Goal: Complete application form

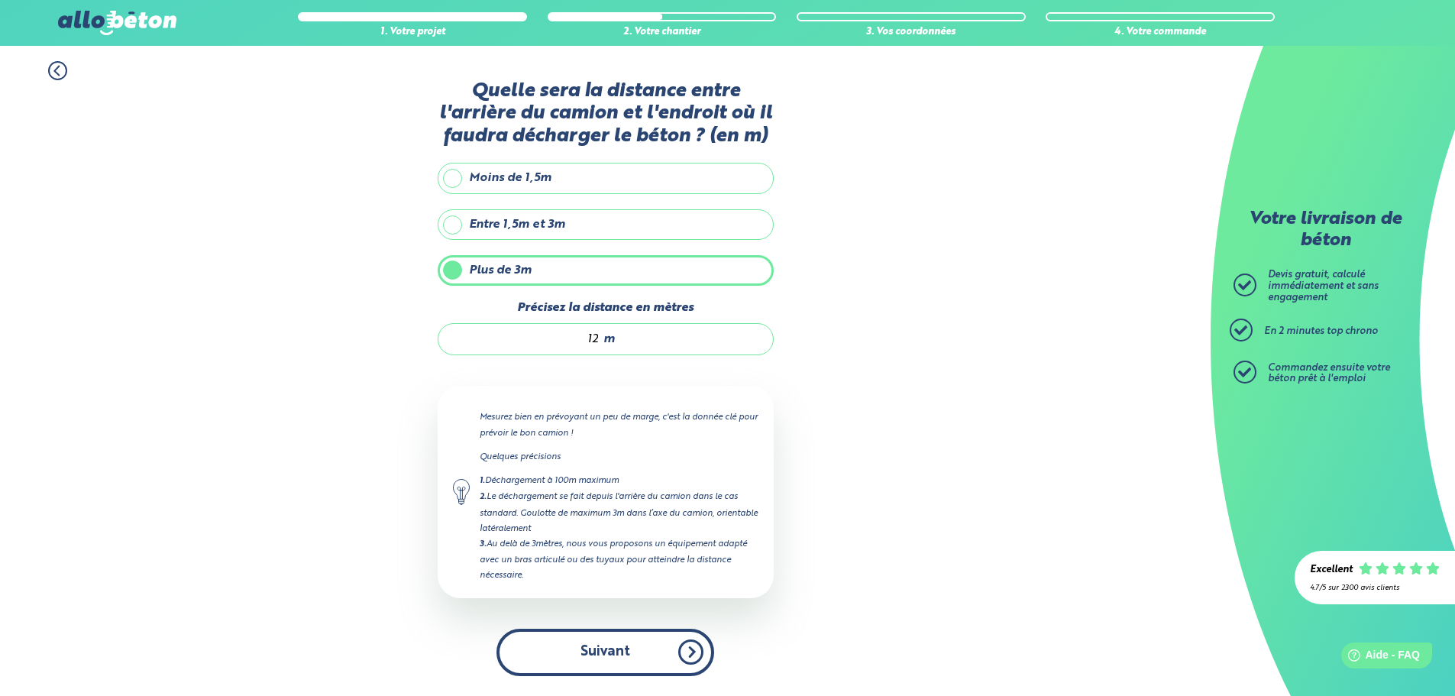
click at [616, 649] on button "Suivant" at bounding box center [606, 652] width 218 height 47
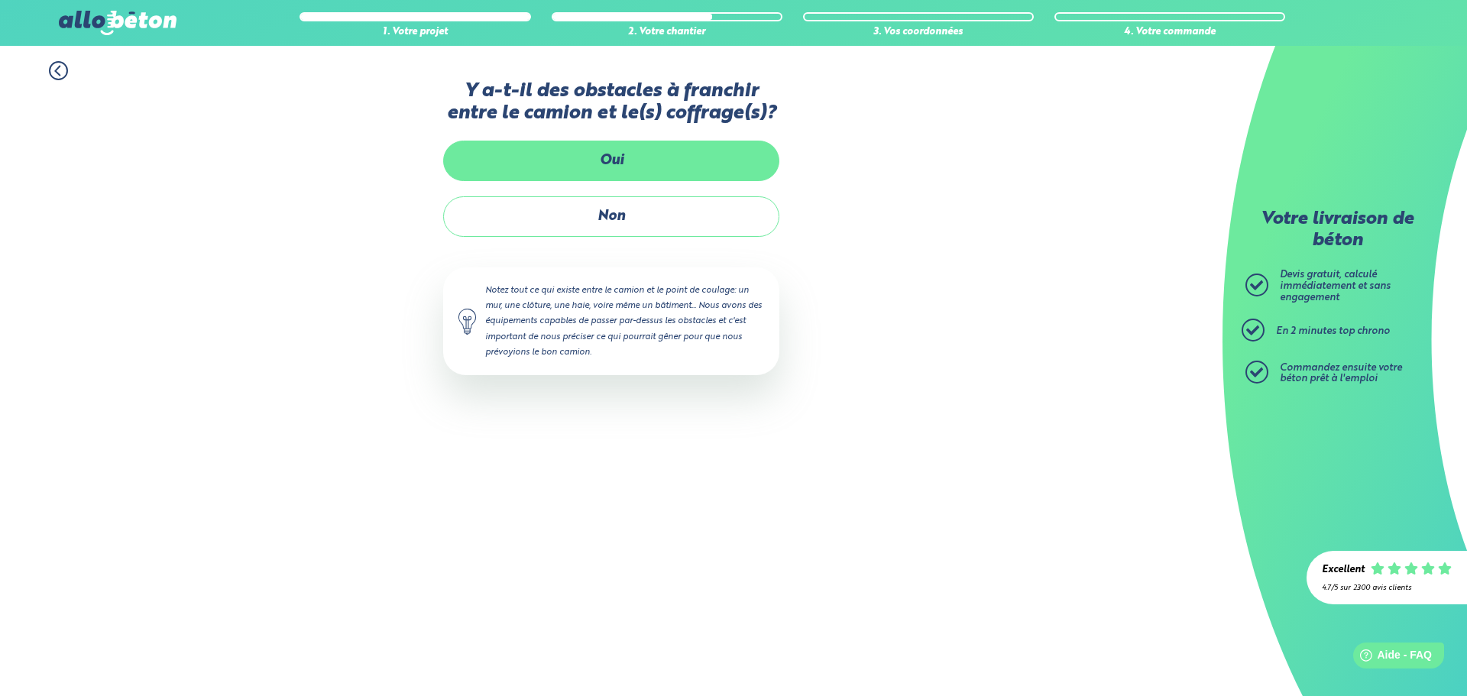
click at [610, 175] on label "Oui" at bounding box center [611, 161] width 336 height 40
click at [0, 0] on input "Oui" at bounding box center [0, 0] width 0 height 0
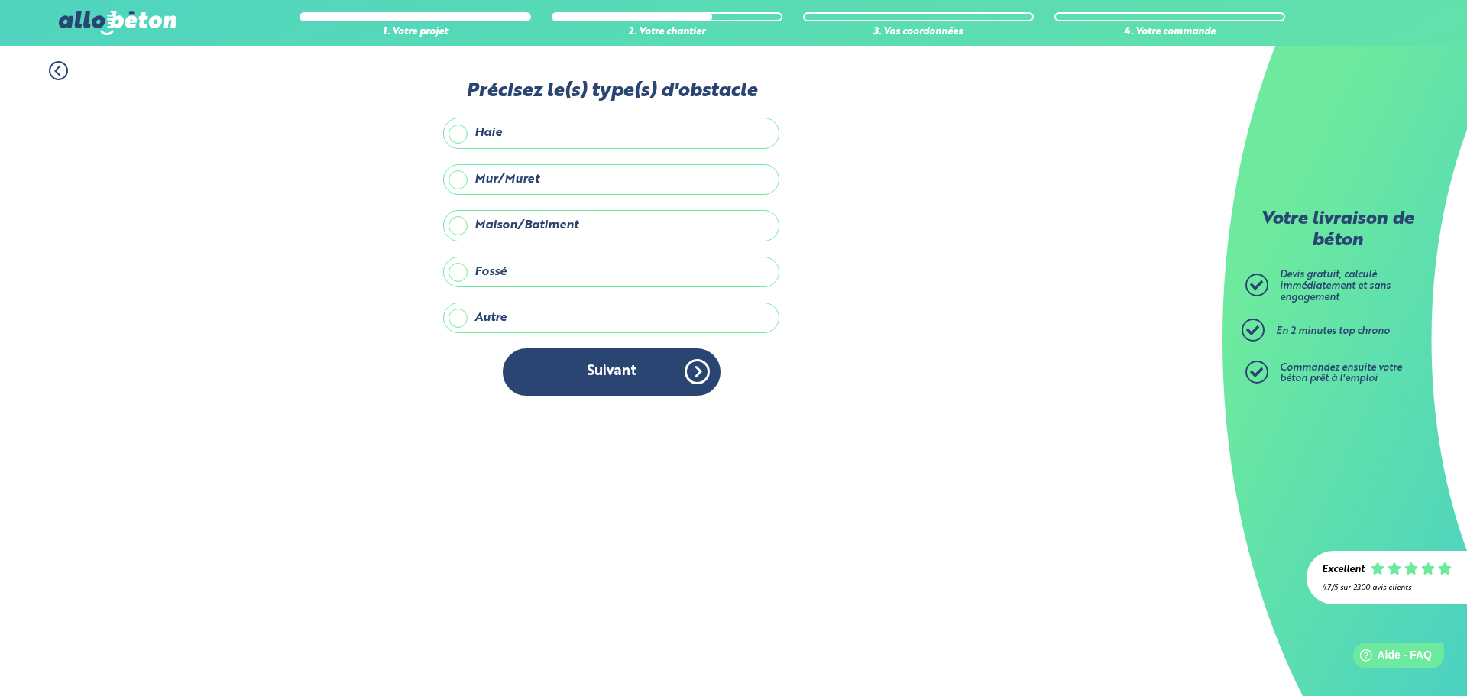
click at [455, 218] on label "Maison/Batiment" at bounding box center [611, 225] width 336 height 31
click at [0, 0] on input "Maison/Batiment" at bounding box center [0, 0] width 0 height 0
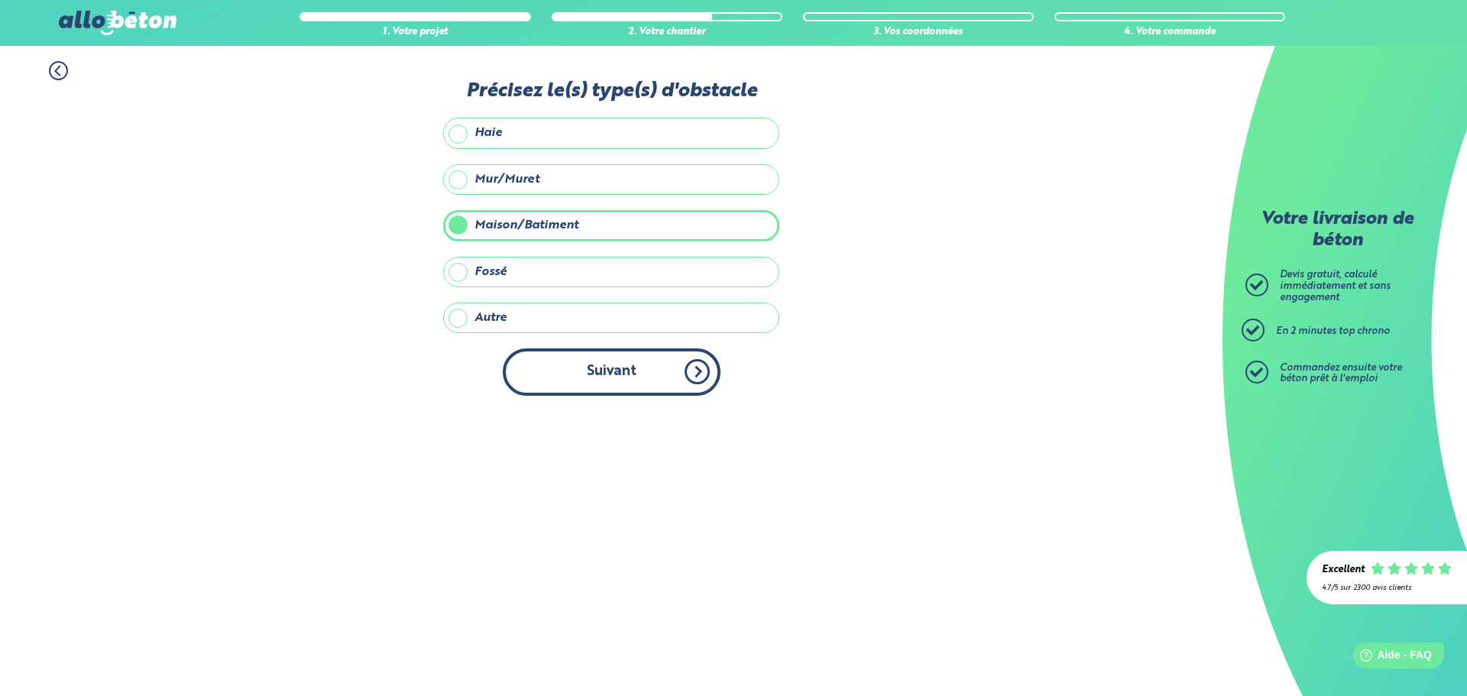
click at [613, 373] on button "Suivant" at bounding box center [612, 371] width 218 height 47
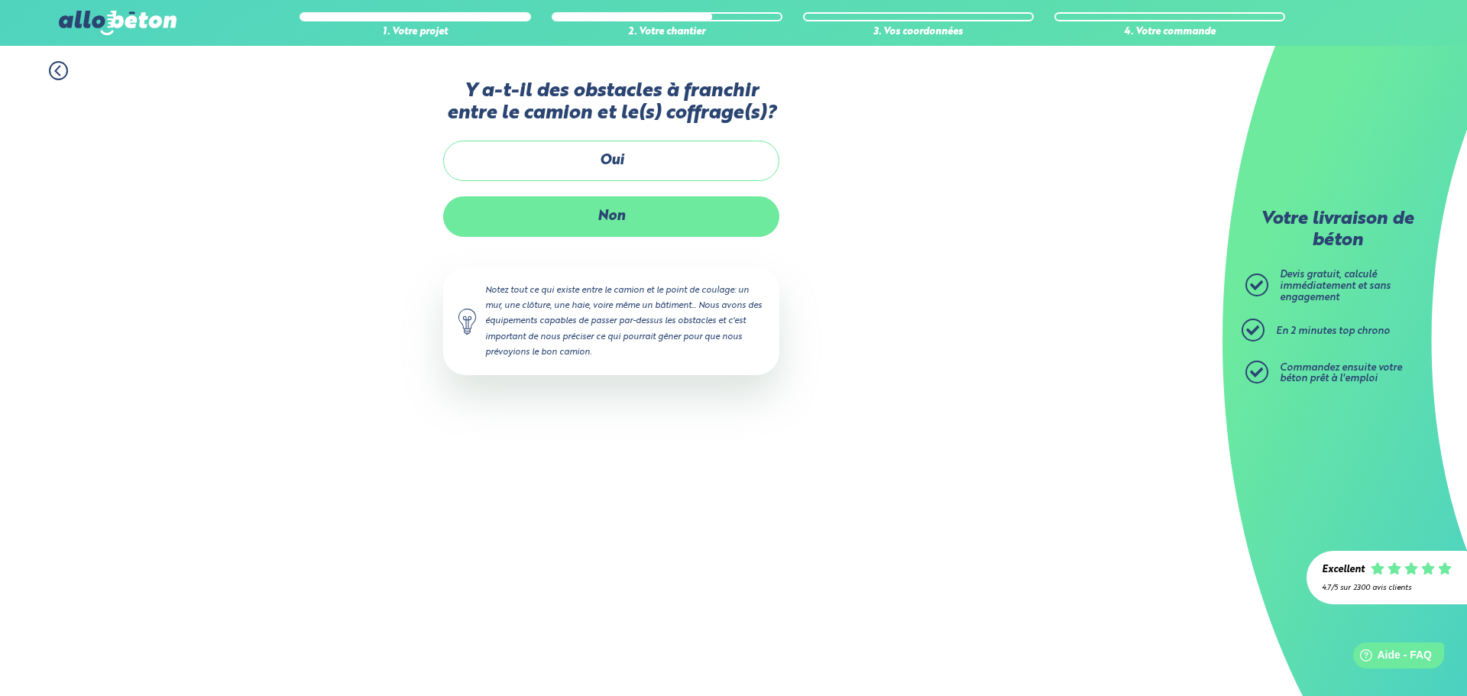
click at [637, 237] on label "Non" at bounding box center [611, 216] width 336 height 40
click at [0, 0] on input "Non" at bounding box center [0, 0] width 0 height 0
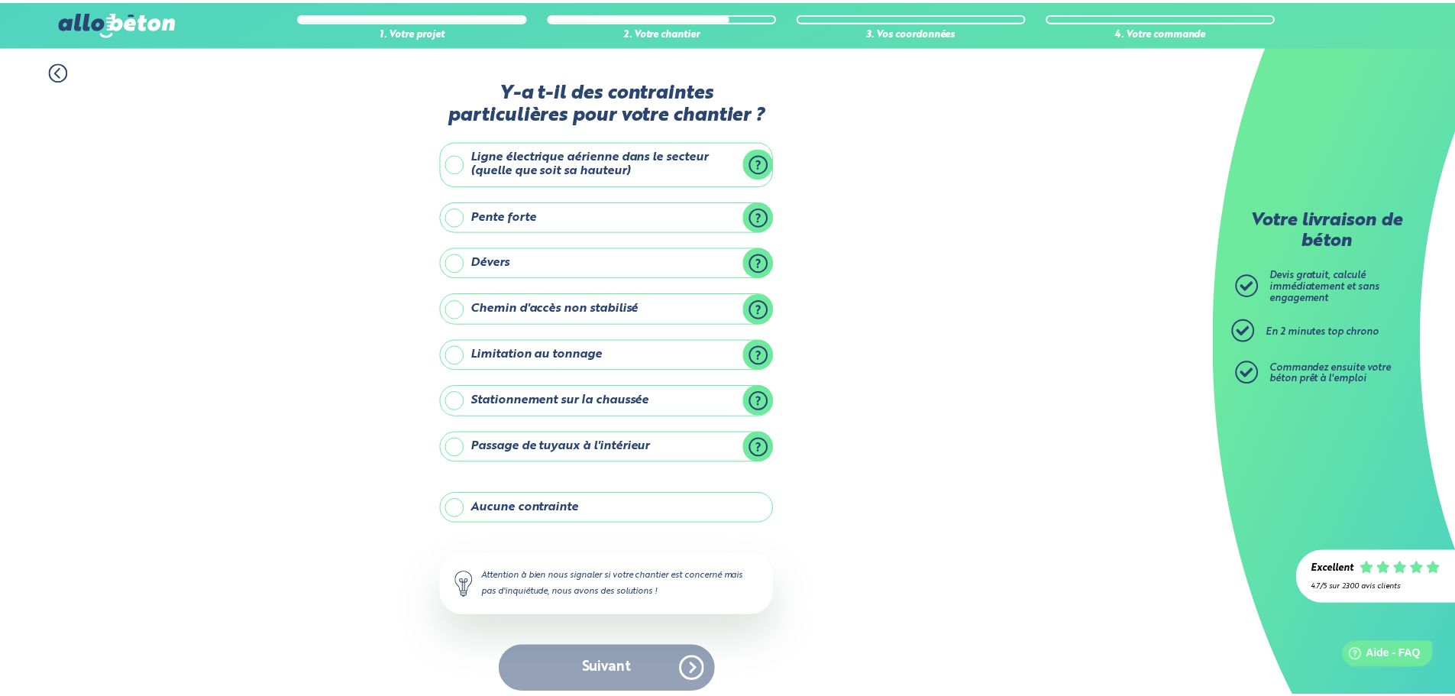
scroll to position [12, 0]
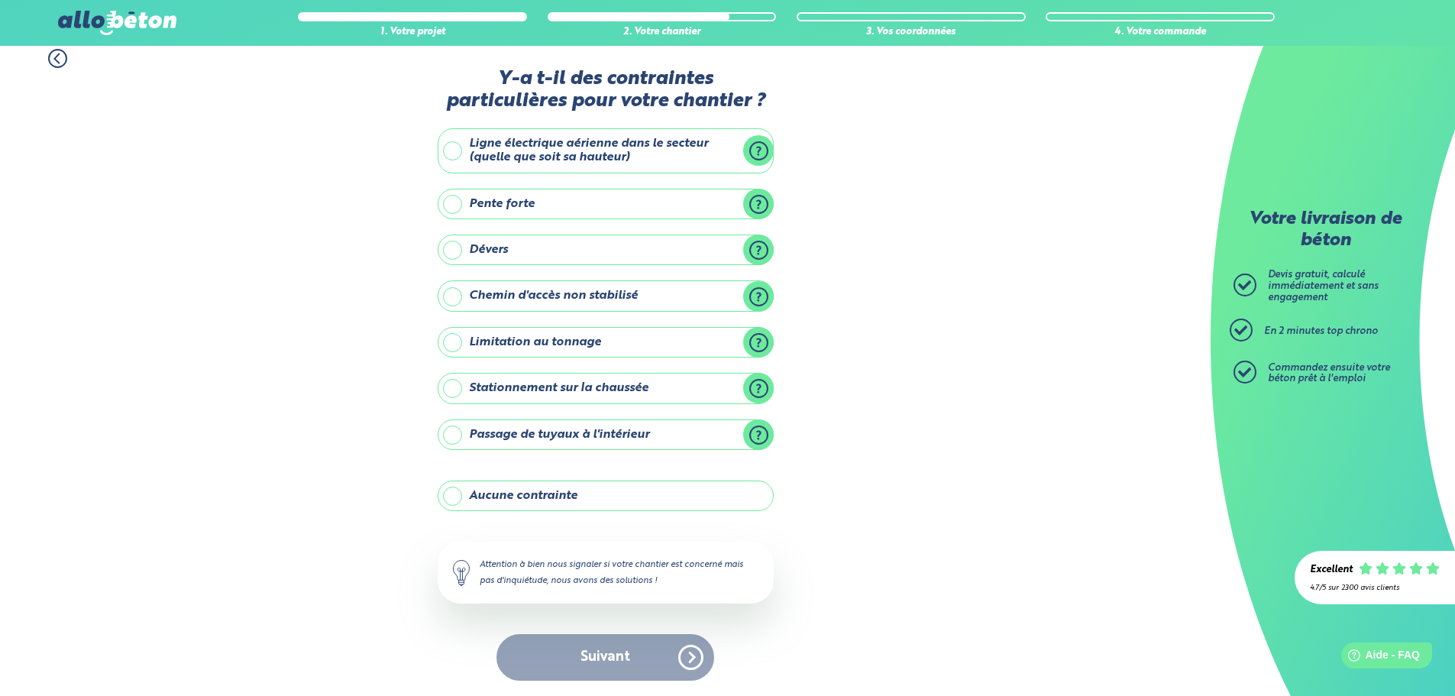
click at [719, 431] on label "Passage de tuyaux à l'intérieur" at bounding box center [606, 434] width 336 height 31
click at [0, 0] on input "Passage de tuyaux à l'intérieur" at bounding box center [0, 0] width 0 height 0
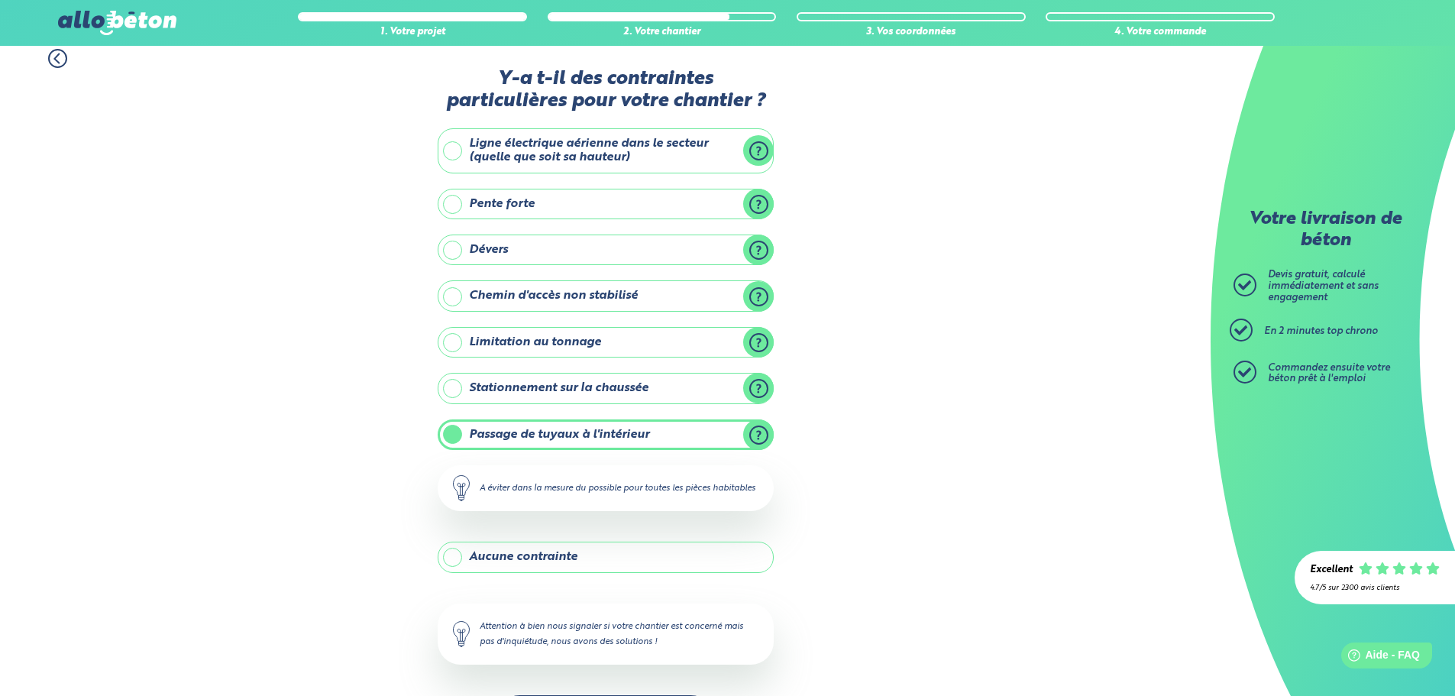
scroll to position [73, 0]
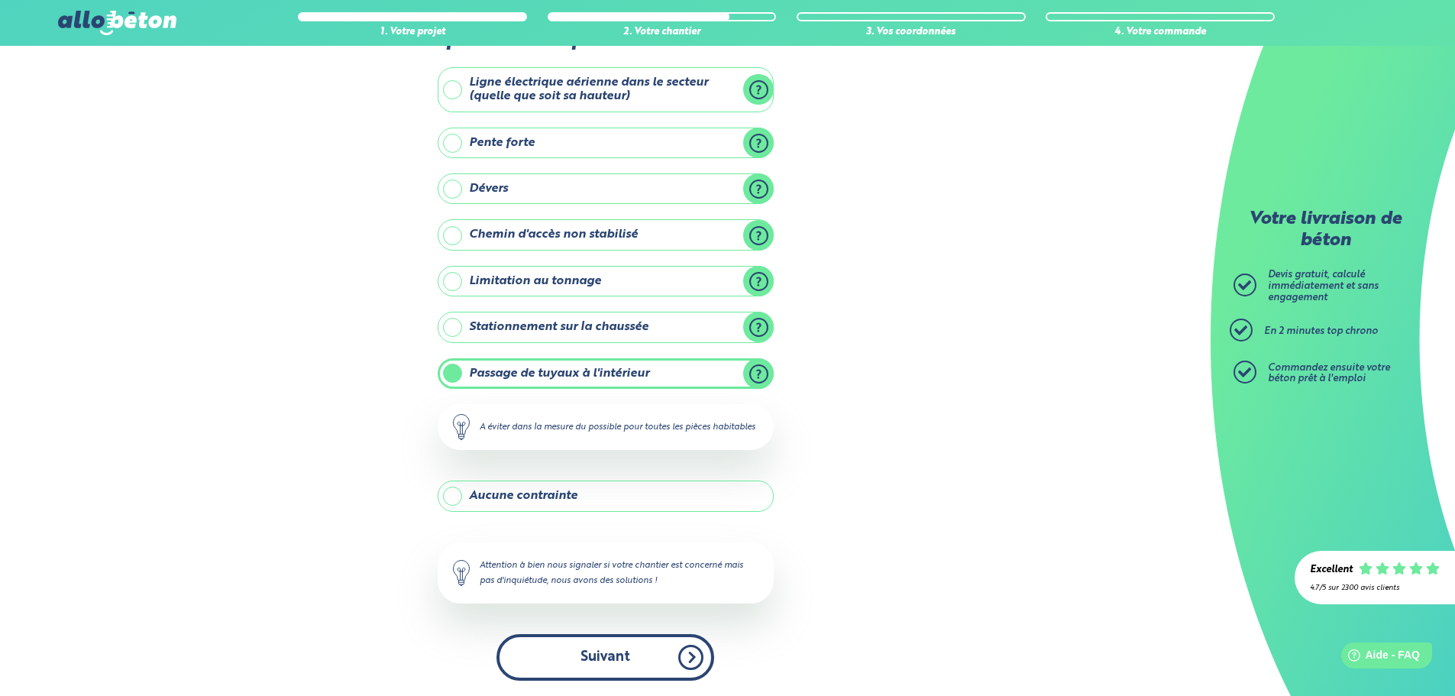
click at [656, 649] on button "Suivant" at bounding box center [606, 657] width 218 height 47
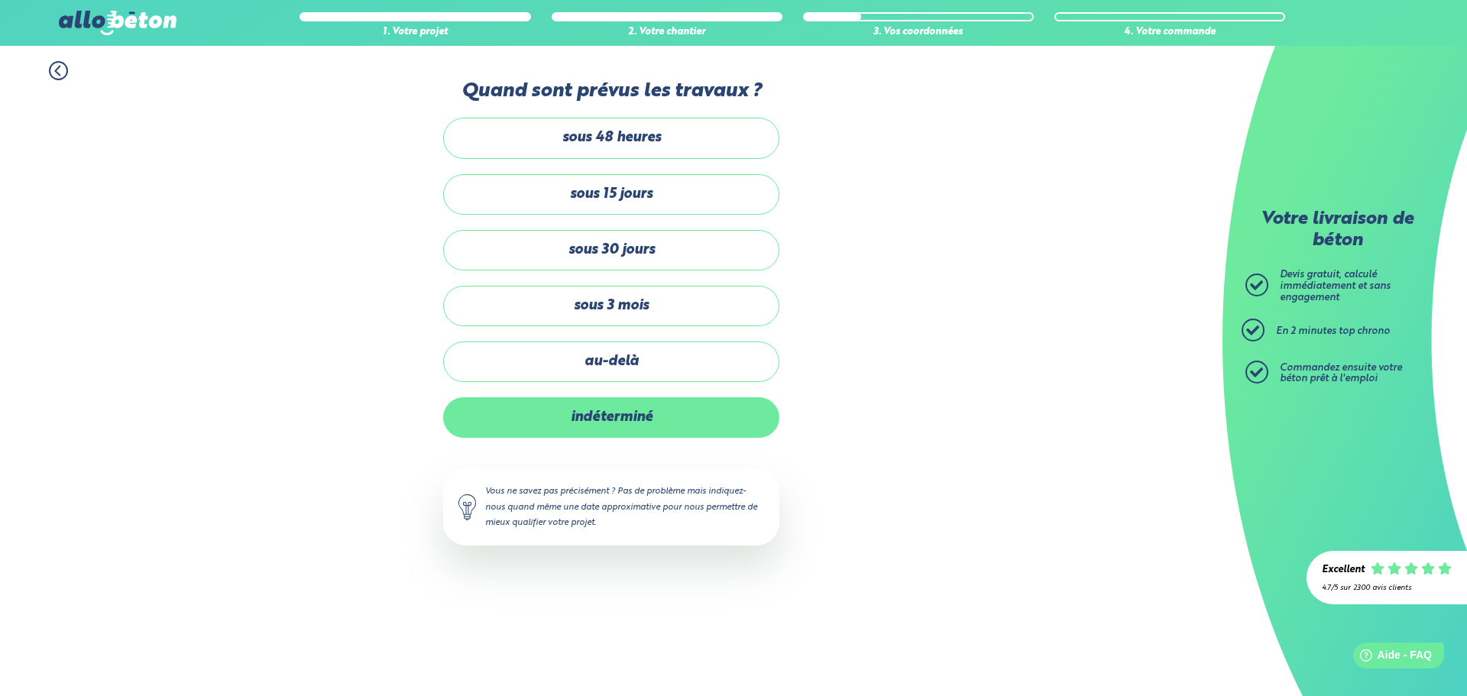
click at [599, 425] on label "indéterminé" at bounding box center [611, 417] width 336 height 40
click at [0, 0] on input "indéterminé" at bounding box center [0, 0] width 0 height 0
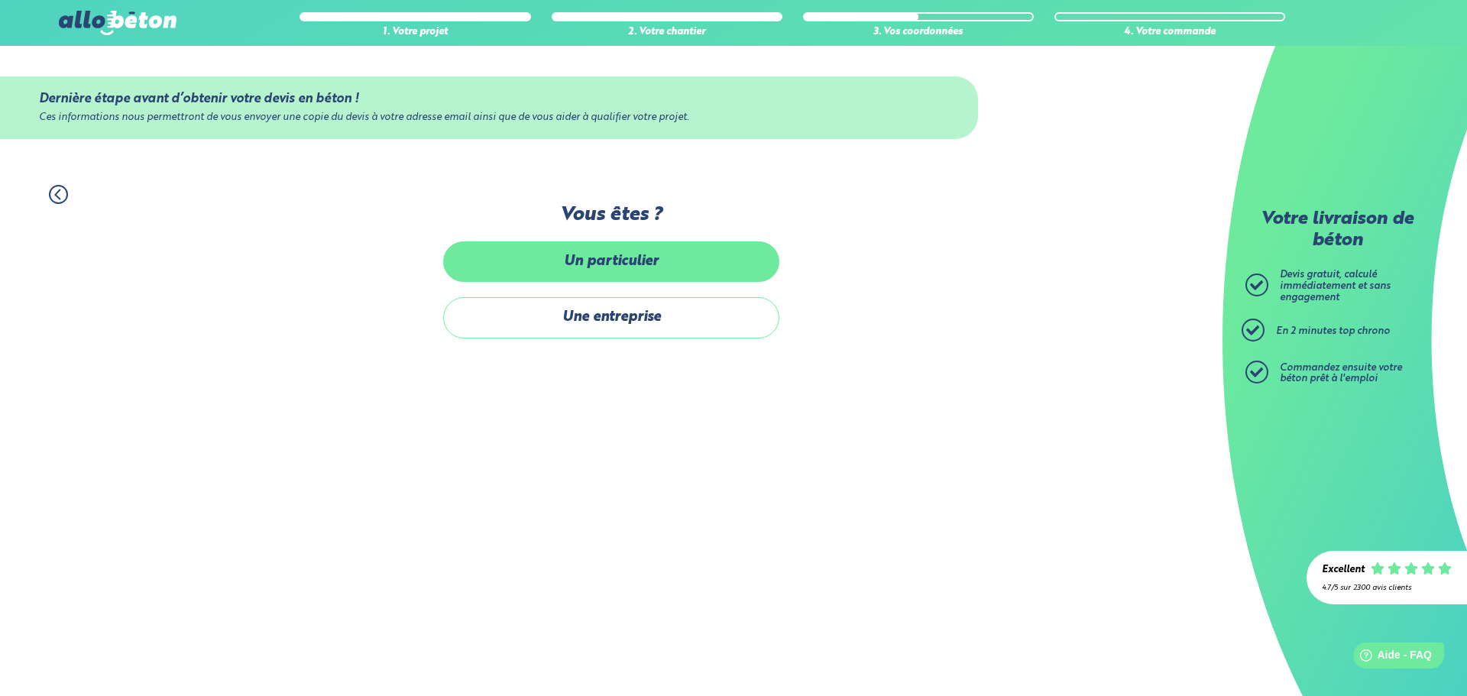
click at [672, 263] on label "Un particulier" at bounding box center [611, 261] width 336 height 40
click at [0, 0] on input "Un particulier" at bounding box center [0, 0] width 0 height 0
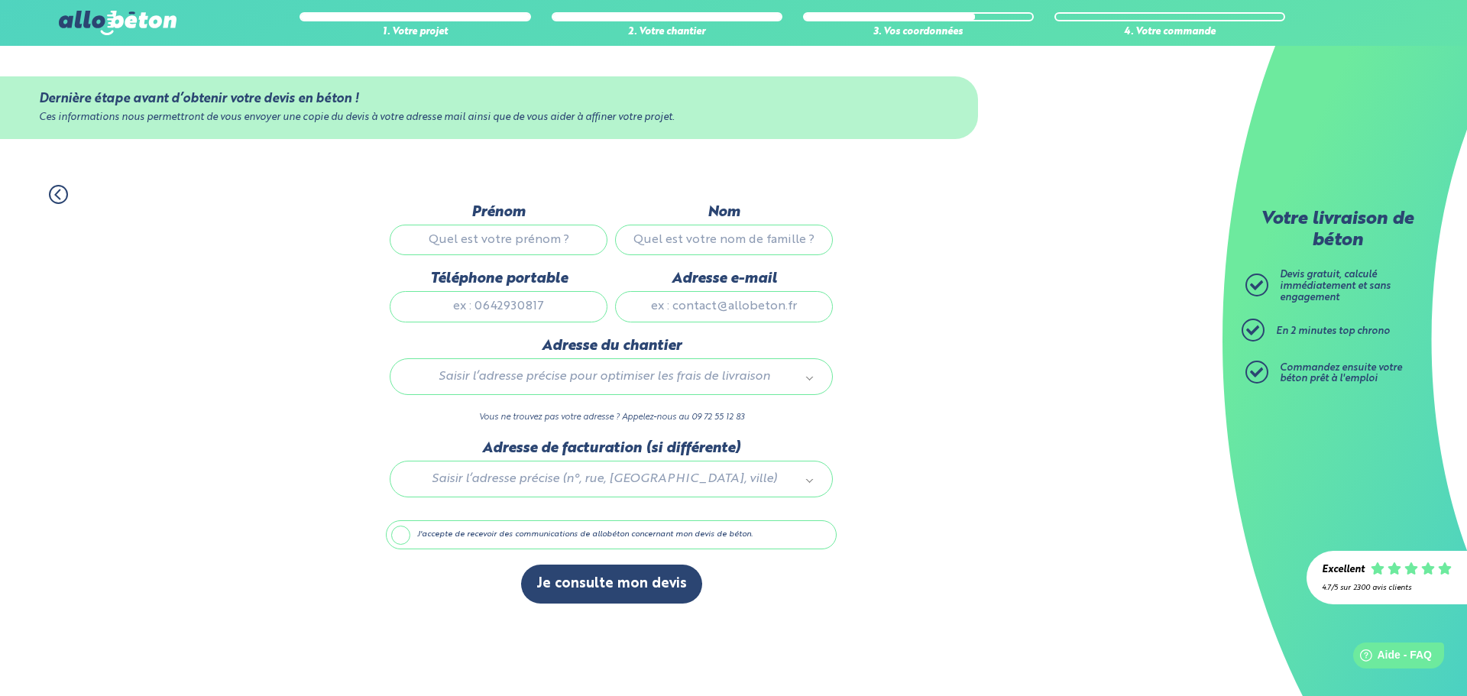
click at [521, 244] on input "Prénom" at bounding box center [499, 240] width 218 height 31
type input "robin"
type input "Paillat"
type input "0"
click at [730, 306] on input "Adresse e-mail" at bounding box center [724, 306] width 218 height 31
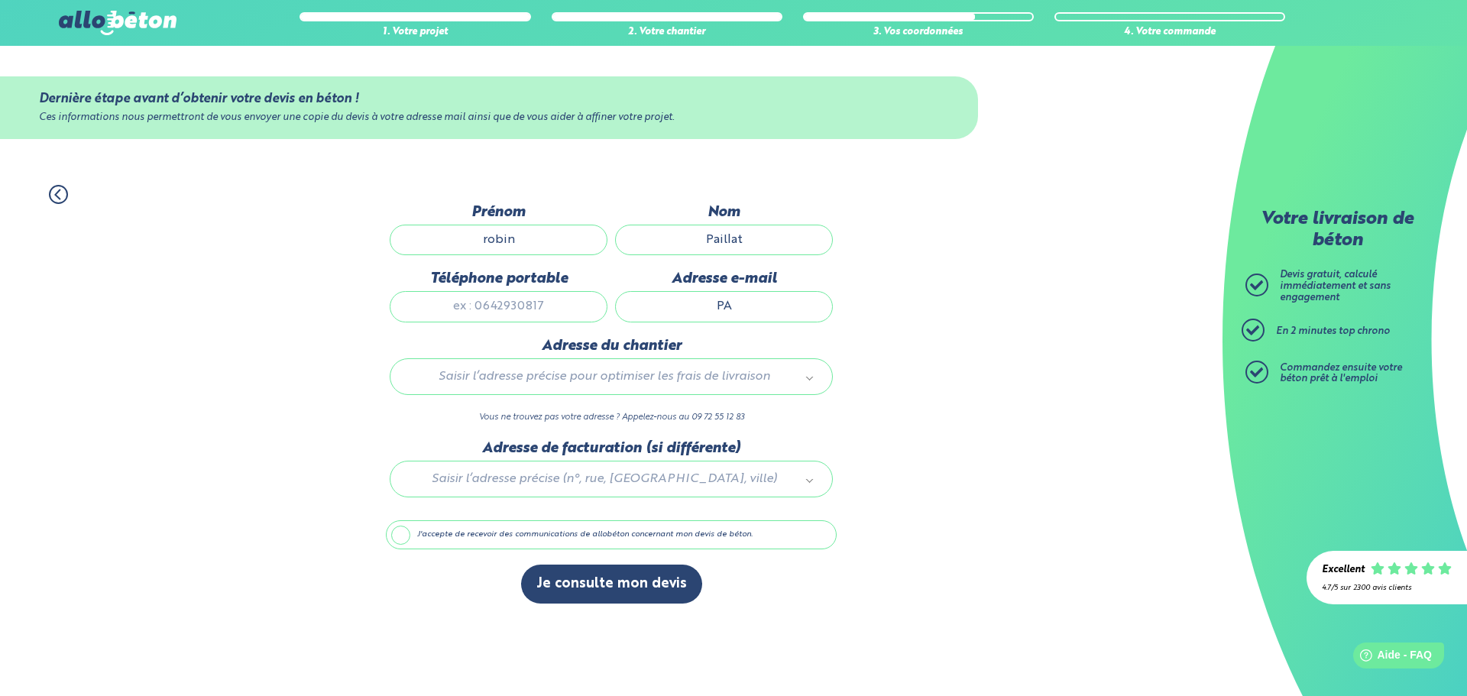
type input "P"
type input "[EMAIL_ADDRESS][DOMAIN_NAME]"
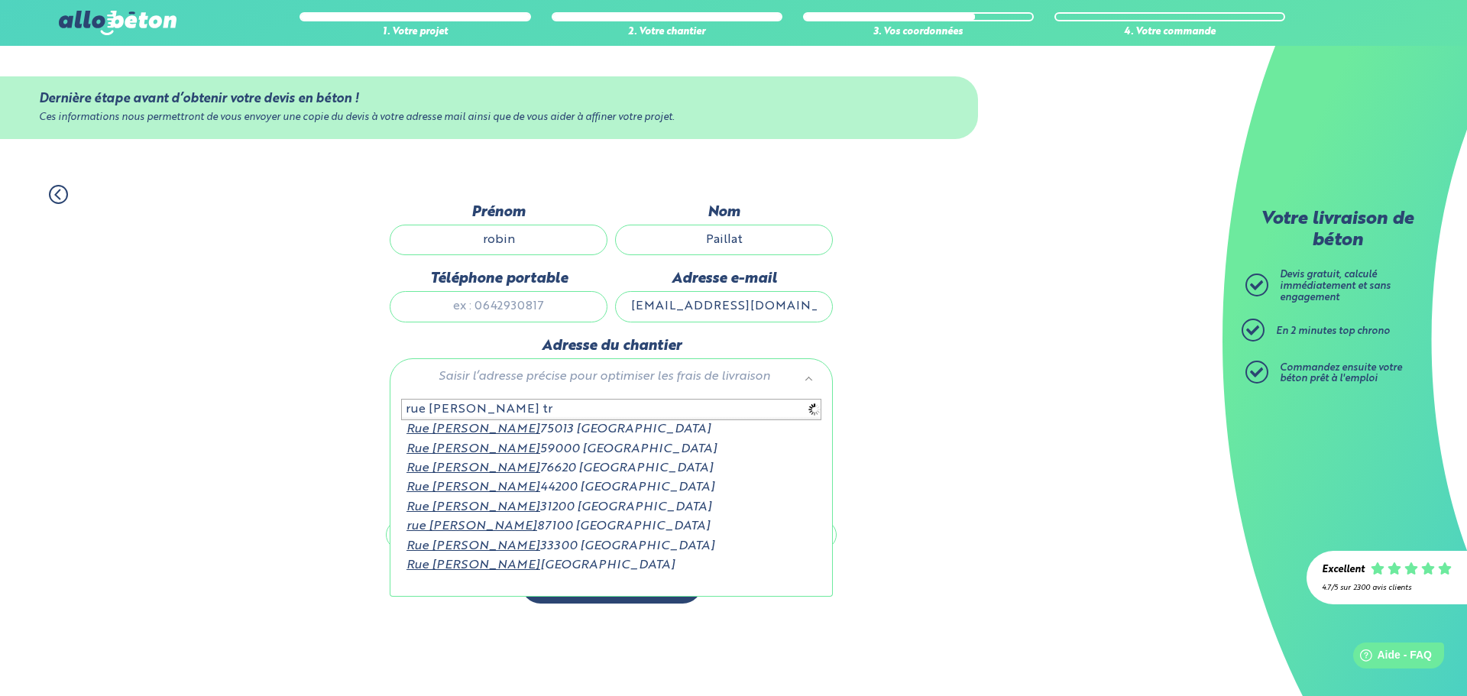
type input "rue [PERSON_NAME]"
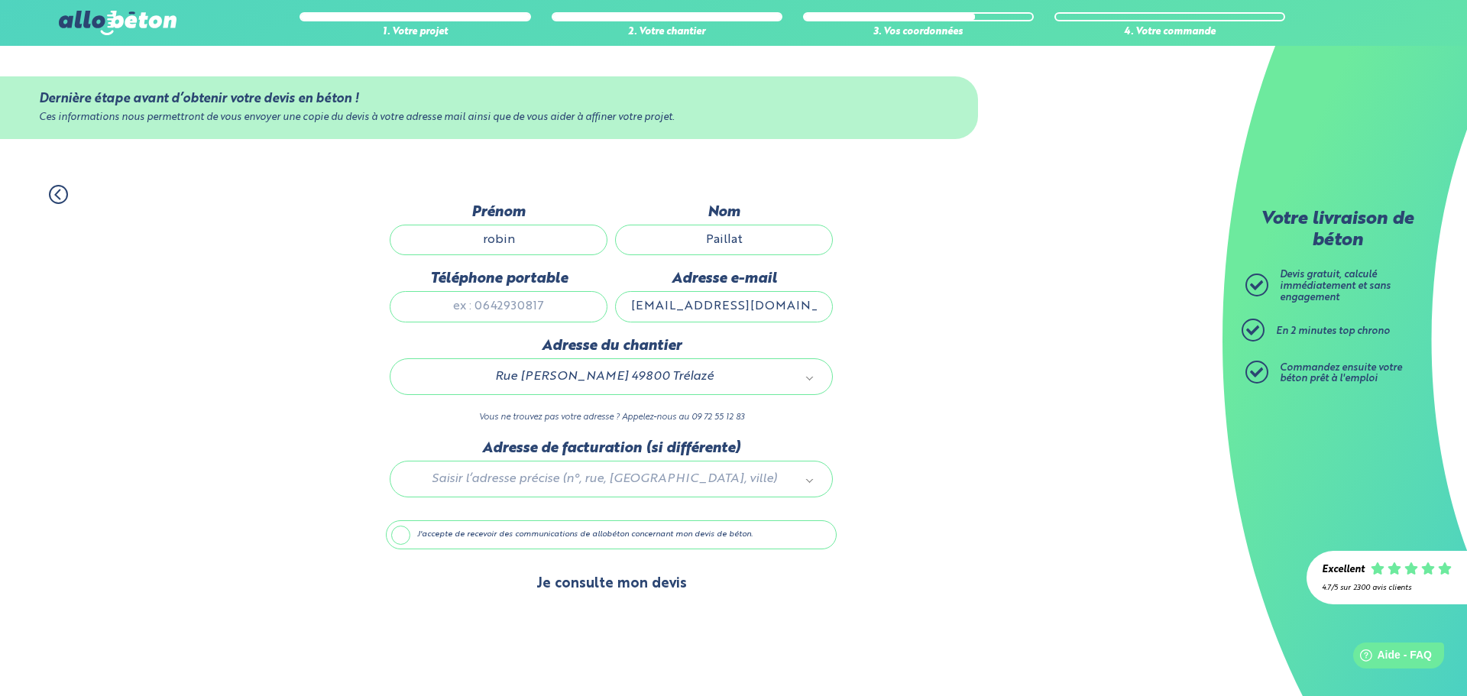
click at [584, 581] on button "Je consulte mon devis" at bounding box center [611, 584] width 181 height 39
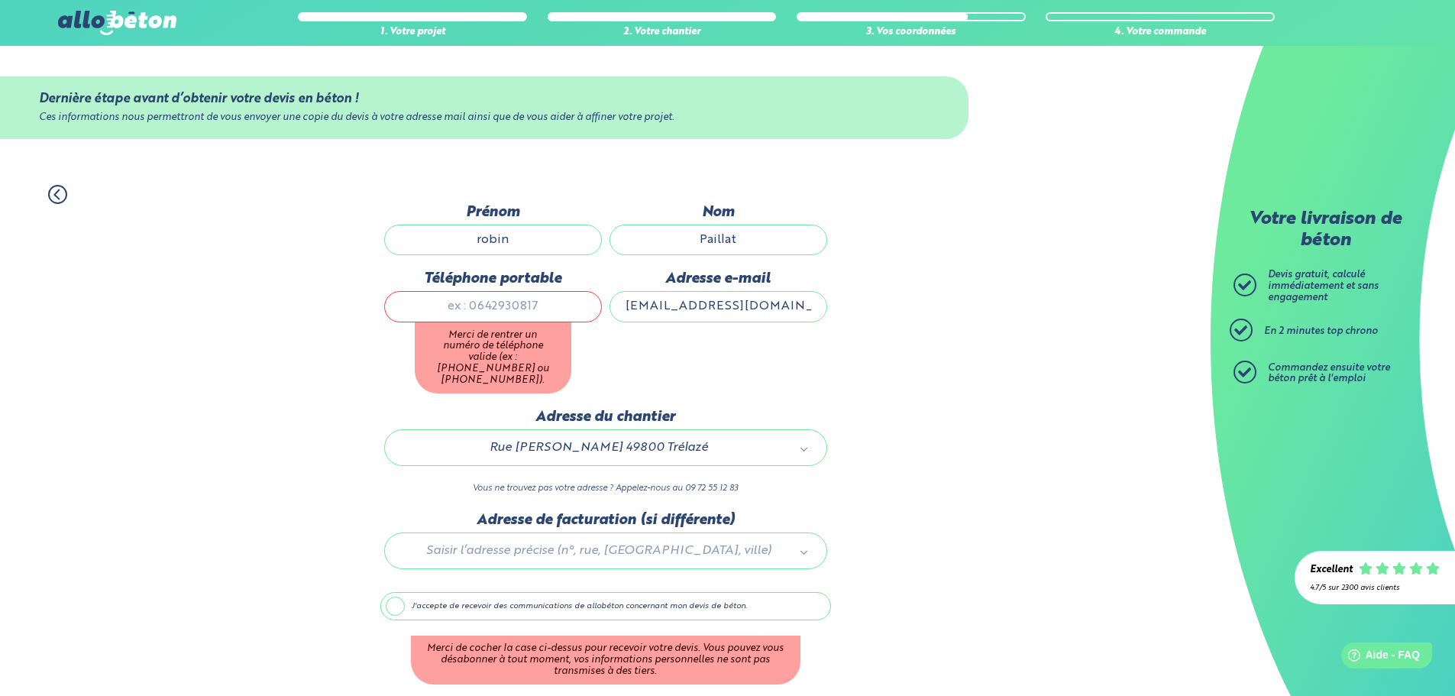
scroll to position [47, 0]
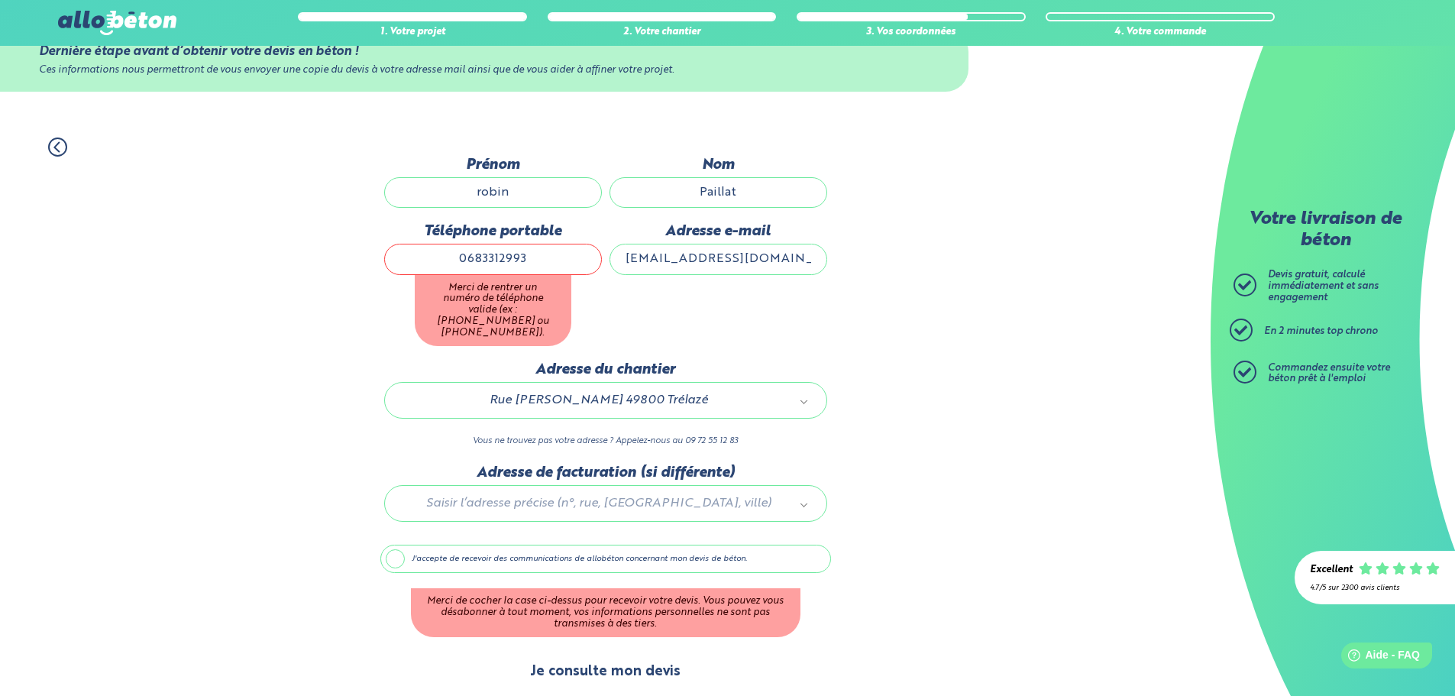
type input "0683312993"
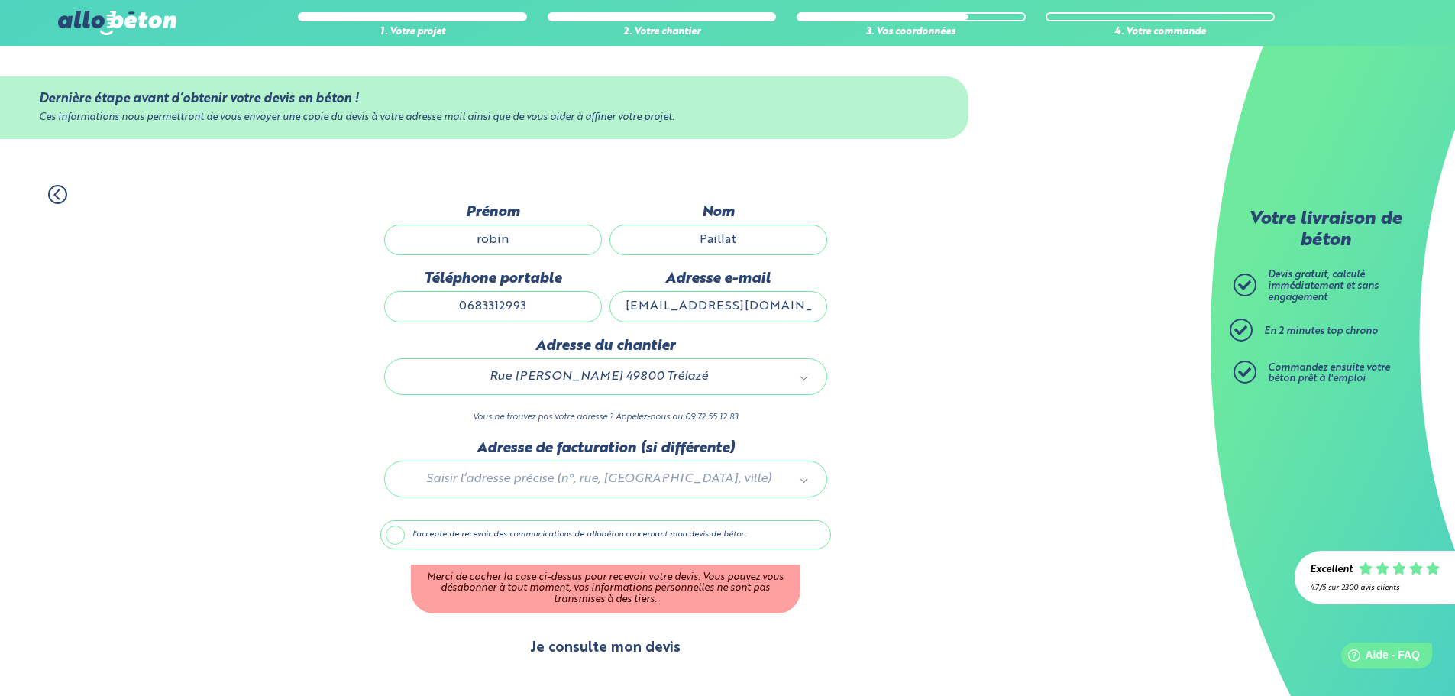
click at [619, 673] on div "Je consulte mon devis" at bounding box center [605, 656] width 451 height 54
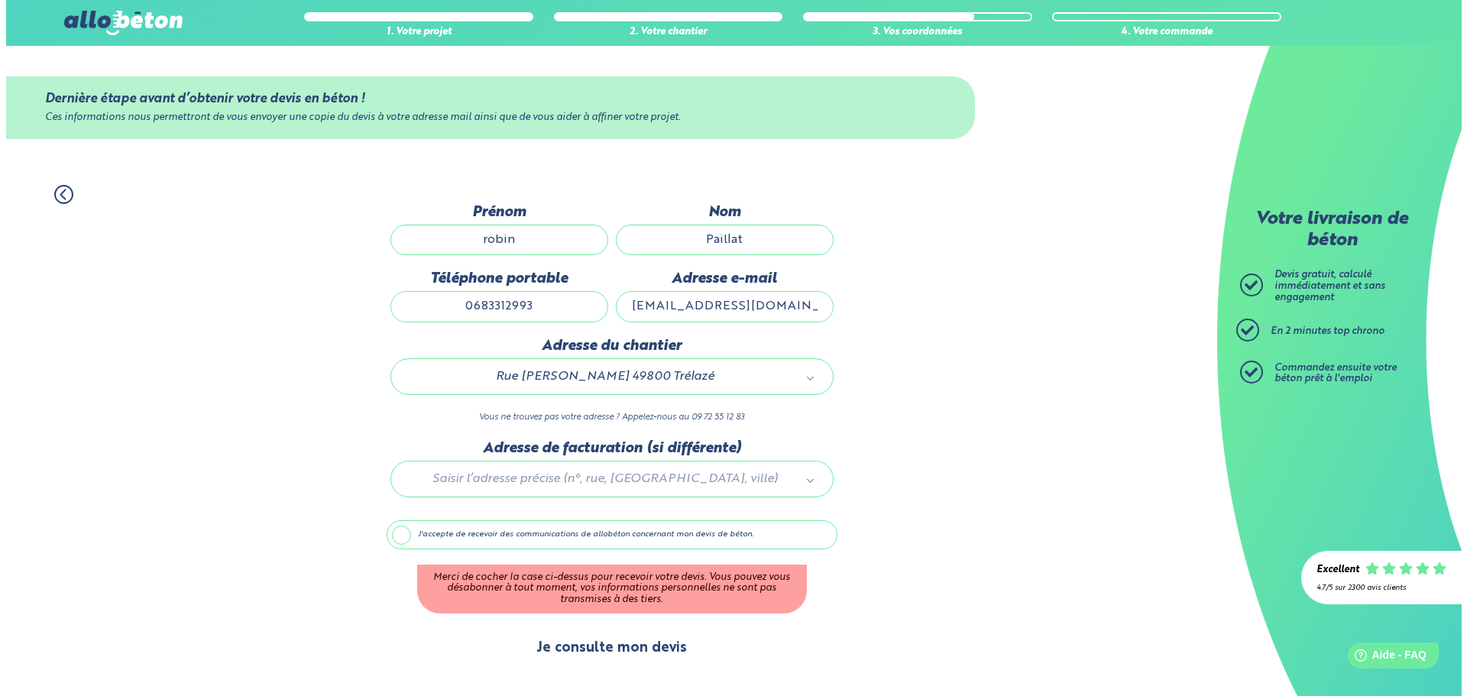
scroll to position [0, 0]
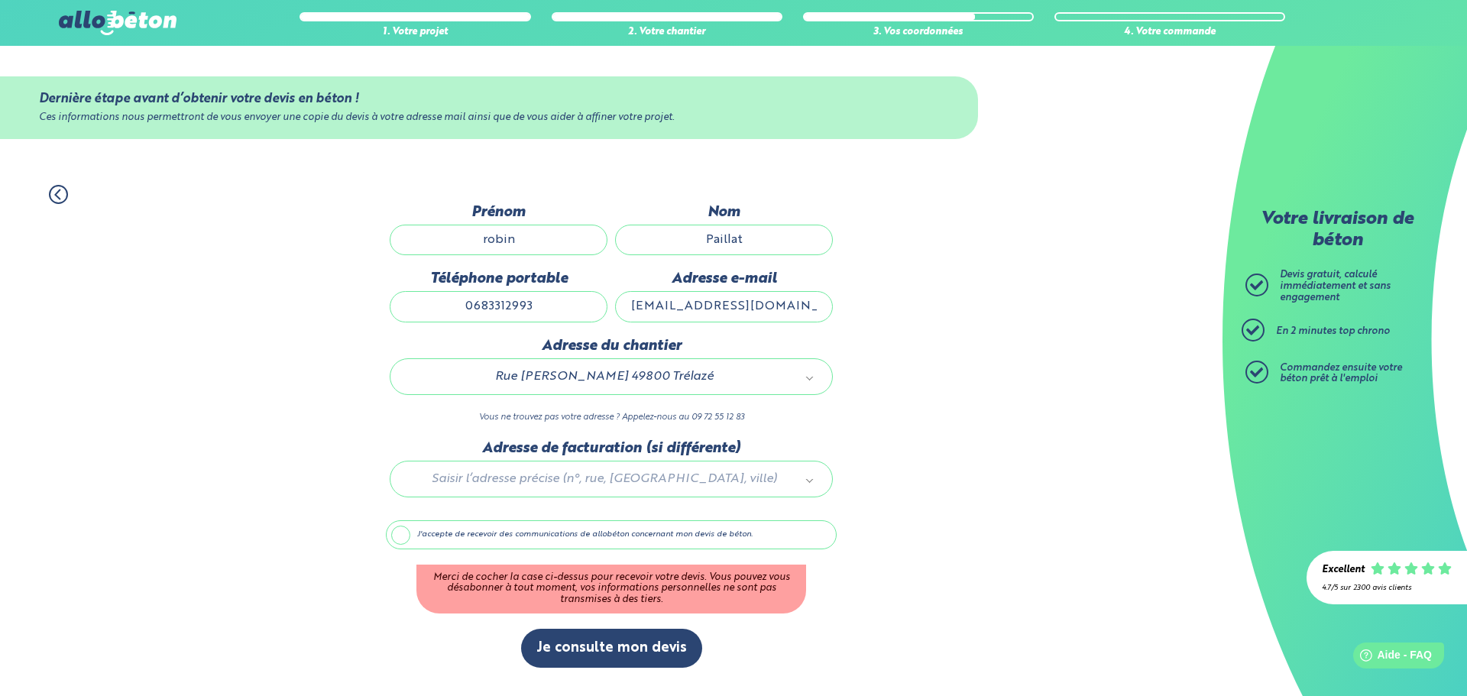
click at [393, 529] on label "J'accepte de recevoir des communications de allobéton concernant mon devis de b…" at bounding box center [611, 534] width 451 height 29
click at [0, 0] on input "J'accepte de recevoir des communications de allobéton concernant mon devis de b…" at bounding box center [0, 0] width 0 height 0
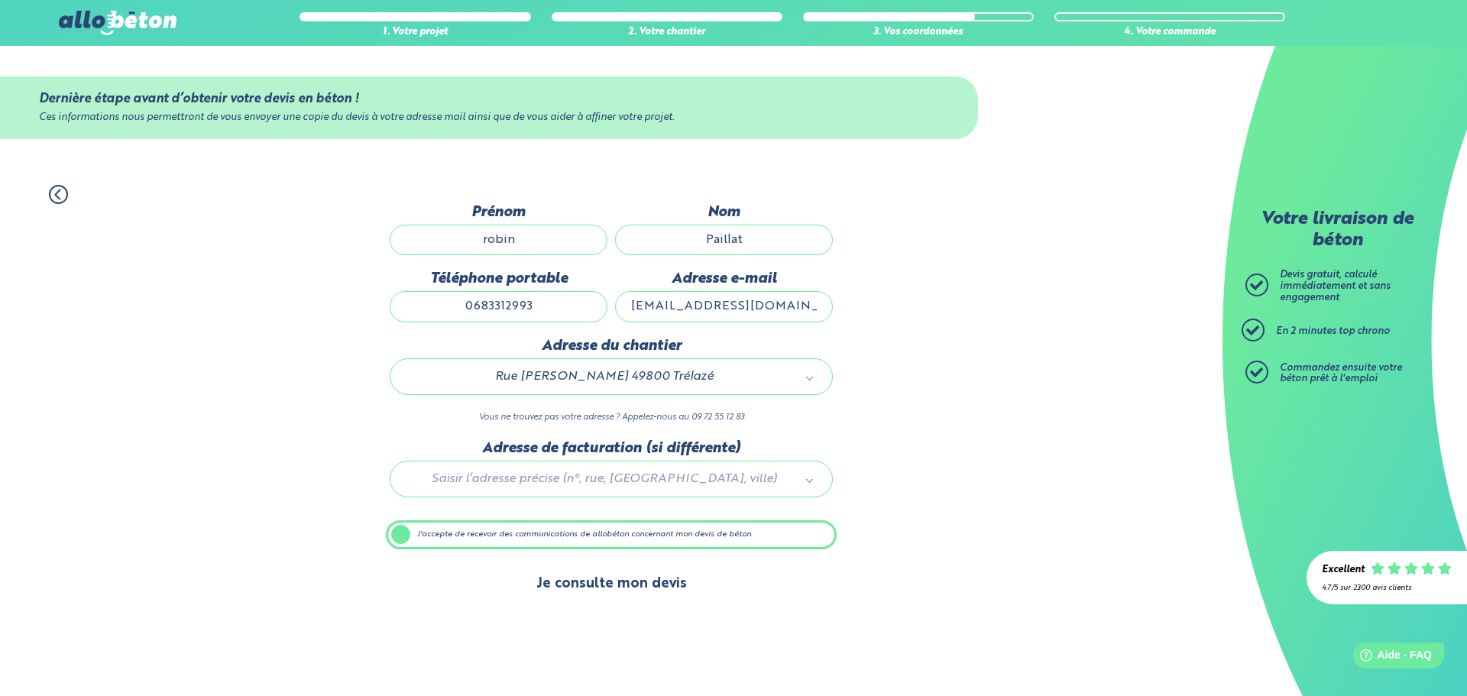
click at [617, 586] on button "Je consulte mon devis" at bounding box center [611, 584] width 181 height 39
